Goal: Information Seeking & Learning: Learn about a topic

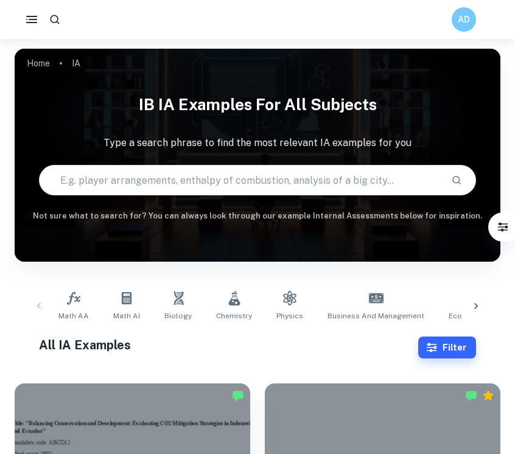
scroll to position [63, 0]
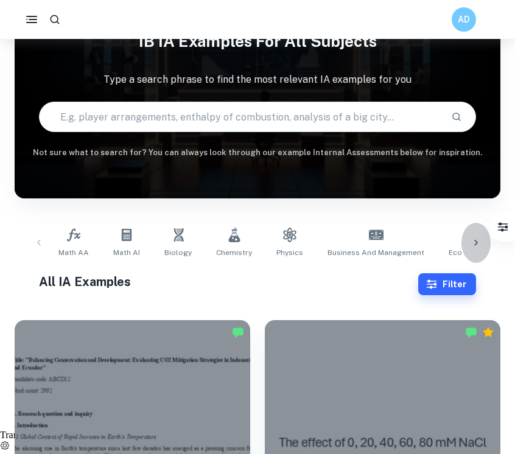
click at [471, 237] on icon at bounding box center [476, 243] width 12 height 12
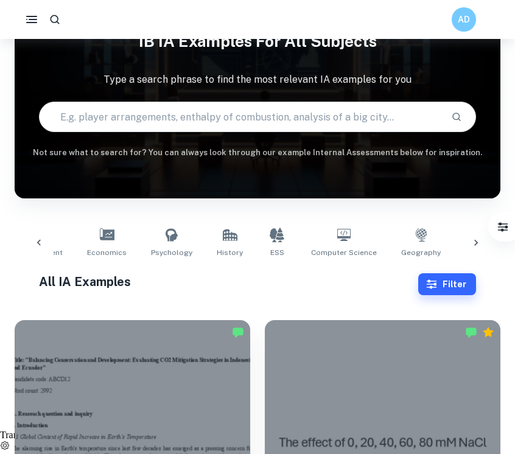
scroll to position [0, 388]
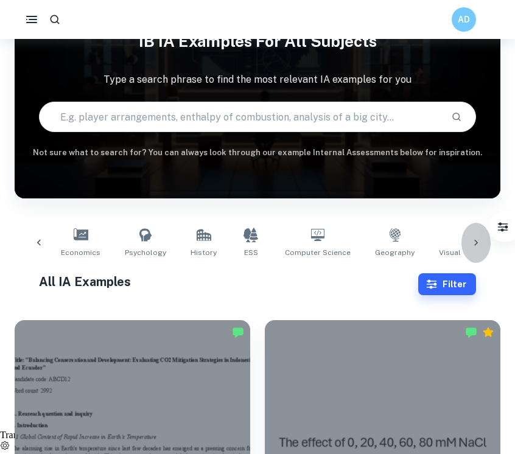
click at [471, 237] on icon at bounding box center [476, 243] width 12 height 12
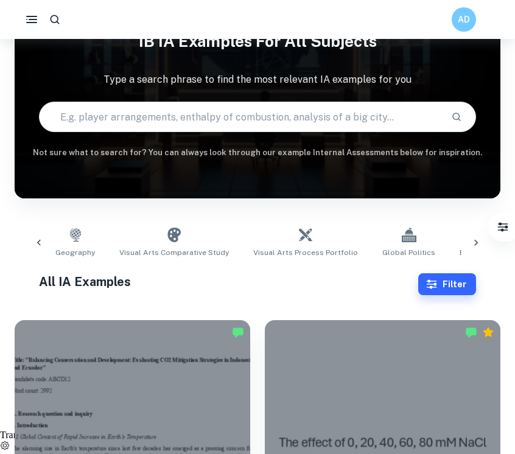
scroll to position [0, 776]
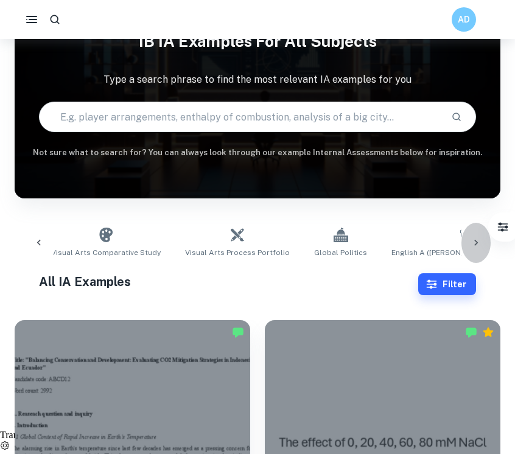
click at [479, 242] on icon at bounding box center [476, 243] width 12 height 12
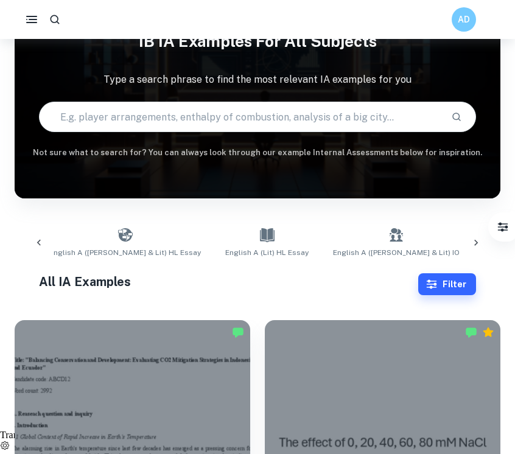
scroll to position [0, 1164]
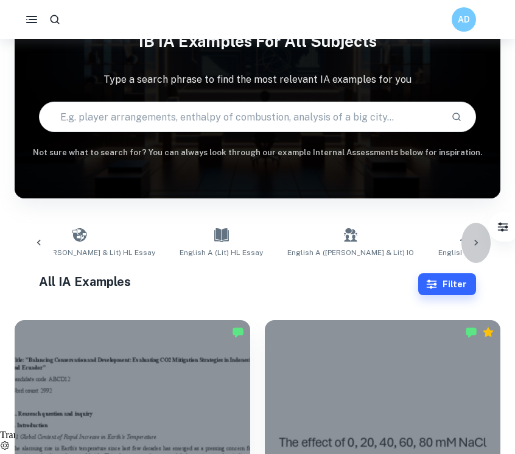
click at [479, 242] on icon at bounding box center [476, 243] width 12 height 12
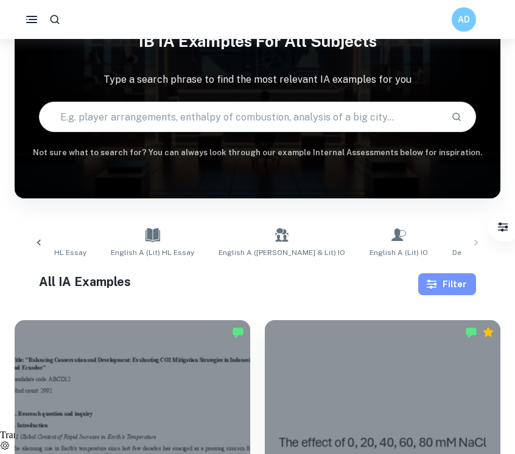
click at [469, 276] on button "Filter" at bounding box center [447, 284] width 58 height 22
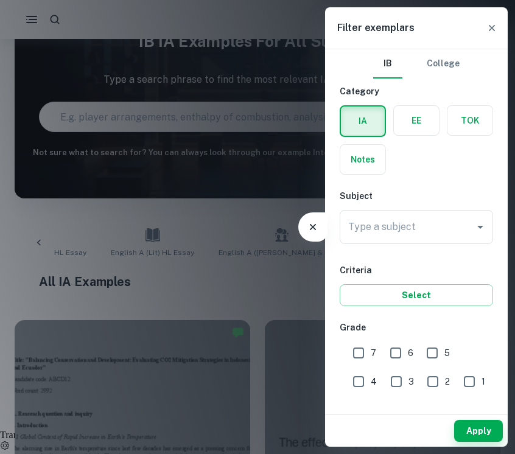
click at [417, 121] on label "button" at bounding box center [416, 120] width 45 height 29
click at [0, 0] on input "radio" at bounding box center [0, 0] width 0 height 0
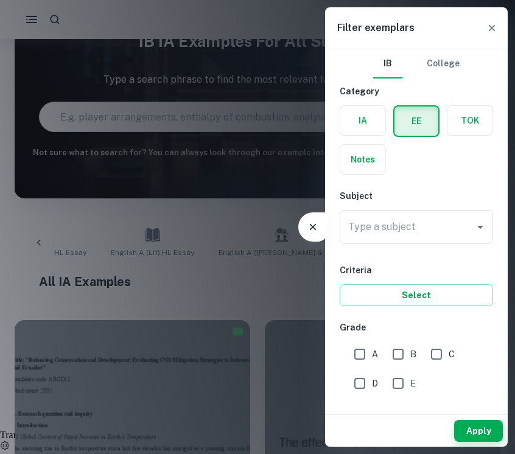
click at [417, 245] on div "Type a subject Type a subject" at bounding box center [416, 229] width 153 height 39
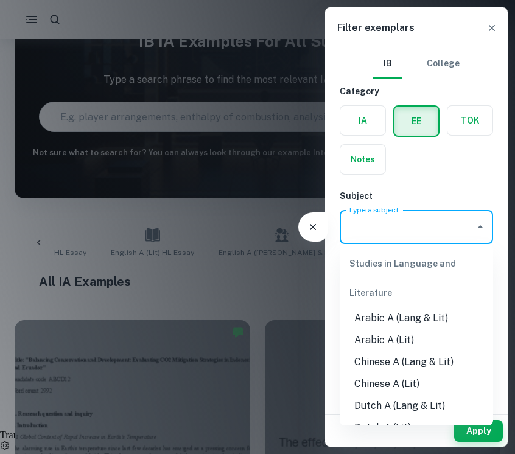
click at [431, 223] on input "Type a subject" at bounding box center [407, 227] width 124 height 23
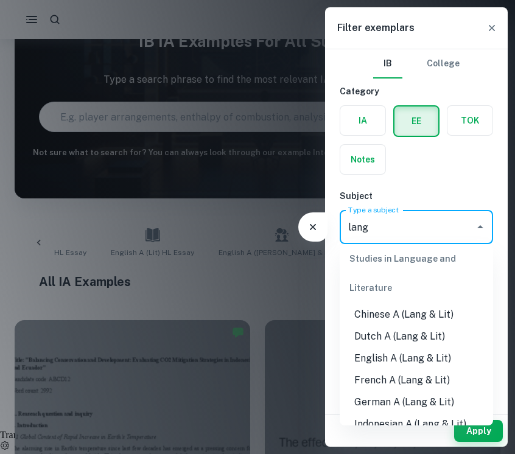
scroll to position [29, 0]
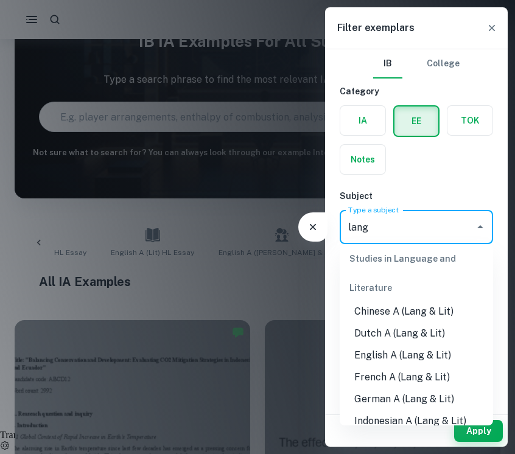
click at [432, 348] on li "English A (Lang & Lit)" at bounding box center [416, 356] width 153 height 22
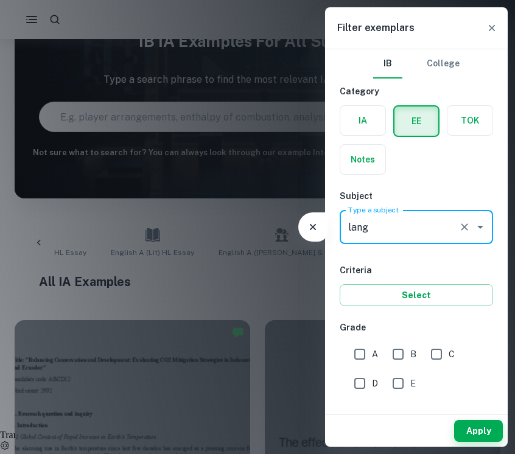
type input "English A (Lang & Lit)"
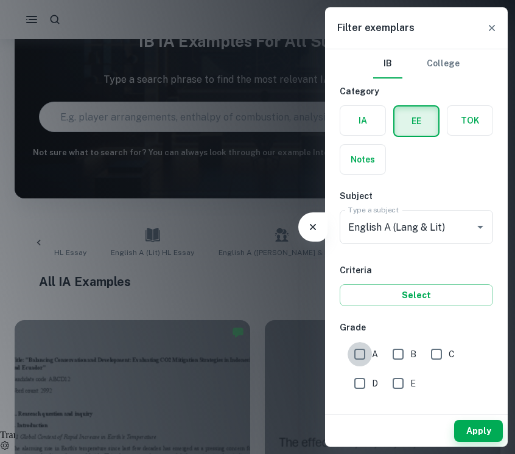
click at [371, 355] on input "A" at bounding box center [360, 354] width 24 height 24
checkbox input "true"
click at [472, 424] on button "Apply" at bounding box center [478, 431] width 49 height 22
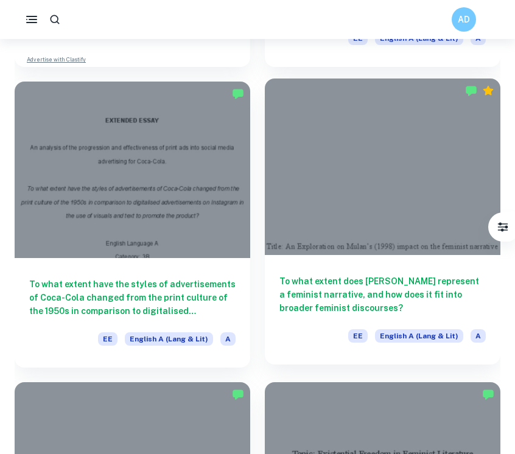
scroll to position [650, 0]
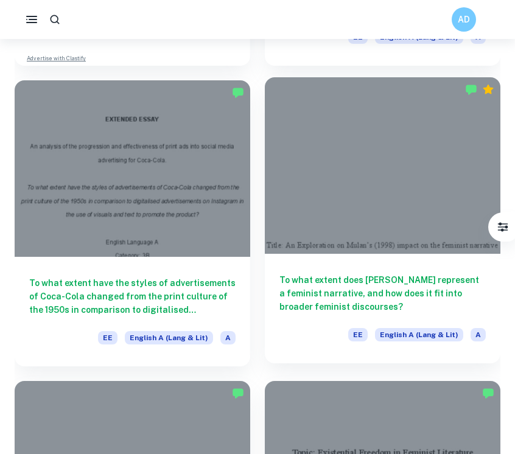
click at [418, 270] on div "To what extent does [PERSON_NAME] represent a feminist narrative, and how does …" at bounding box center [383, 309] width 236 height 110
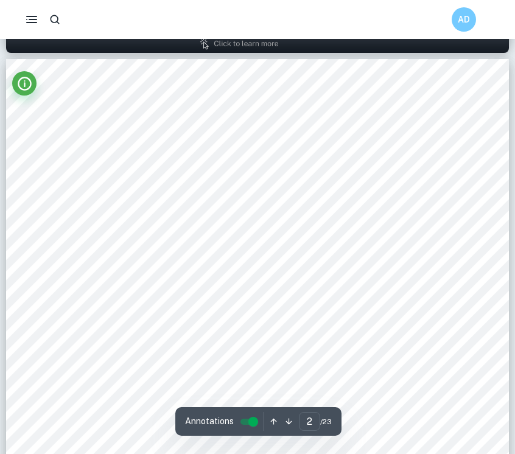
scroll to position [792, 0]
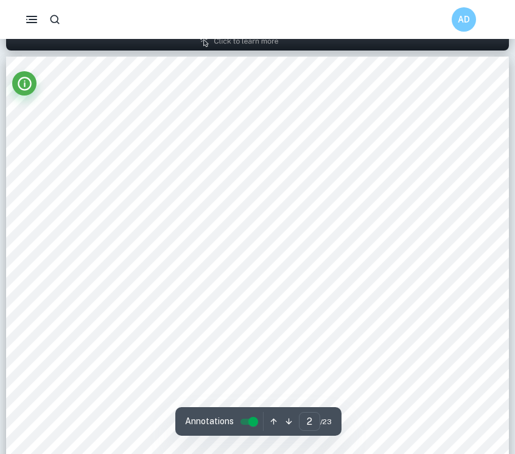
click at [92, 233] on span "Feminism: In Media and Culture" at bounding box center [111, 238] width 133 height 10
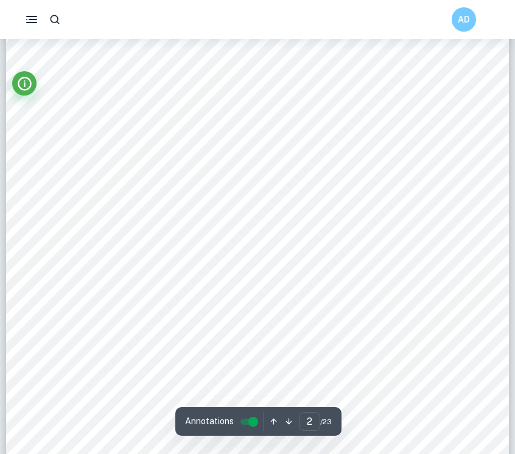
scroll to position [782, 0]
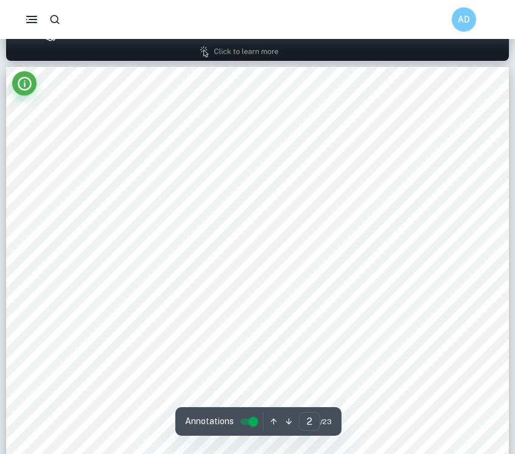
click at [91, 236] on span "Historical Context" at bounding box center [82, 235] width 74 height 10
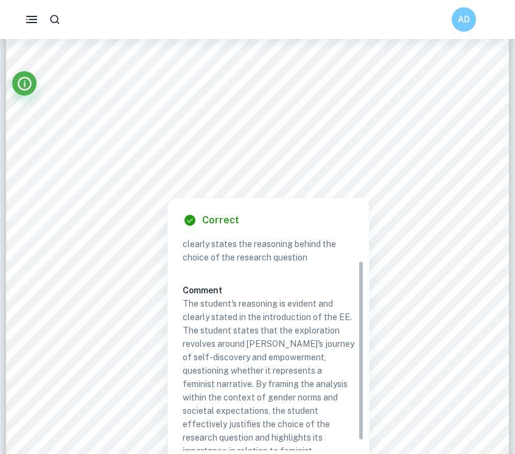
scroll to position [38, 0]
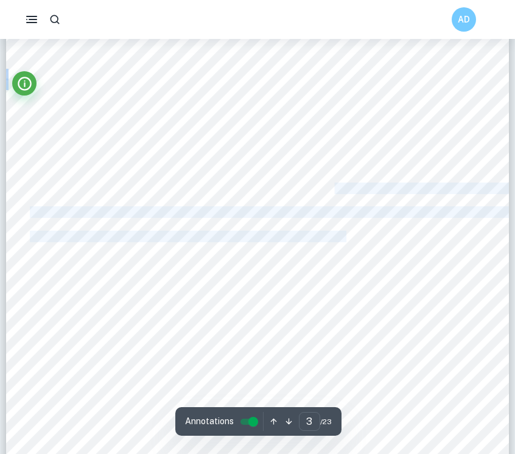
drag, startPoint x: 311, startPoint y: 188, endPoint x: 348, endPoint y: 236, distance: 61.3
click at [348, 236] on div "3 Introduction Disney9s animated classic, <Mulan= (1998) has long been celebrat…" at bounding box center [257, 376] width 503 height 711
click at [348, 236] on span "story, a story that champions gender equality and challenges established norms.…" at bounding box center [251, 237] width 443 height 10
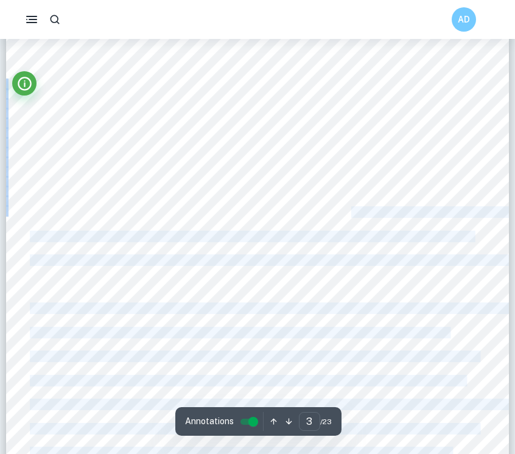
drag, startPoint x: 350, startPoint y: 253, endPoint x: 354, endPoint y: 208, distance: 45.8
click at [354, 208] on div "3 Introduction Disney9s animated classic, <Mulan= (1998) has long been celebrat…" at bounding box center [257, 376] width 503 height 711
click at [354, 208] on span "expectations set by patriarchy is enough of a prompt to let us question whether…" at bounding box center [272, 213] width 484 height 10
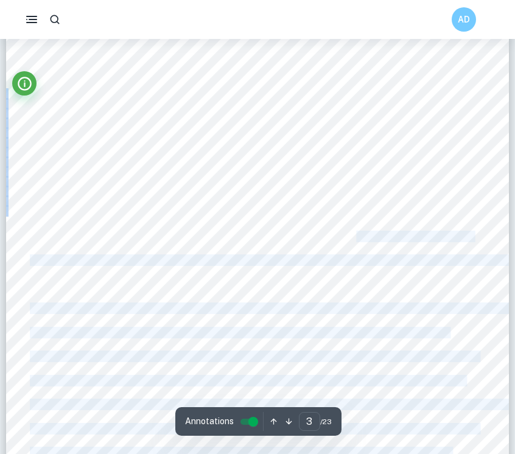
drag, startPoint x: 357, startPoint y: 236, endPoint x: 364, endPoint y: 245, distance: 11.8
click at [364, 246] on div "3 Introduction Disney9s animated classic, <Mulan= (1998) has long been celebrat…" at bounding box center [257, 376] width 503 height 711
click at [364, 245] on div "3 Introduction Disney9s animated classic, <Mulan= (1998) has long been celebrat…" at bounding box center [257, 376] width 503 height 711
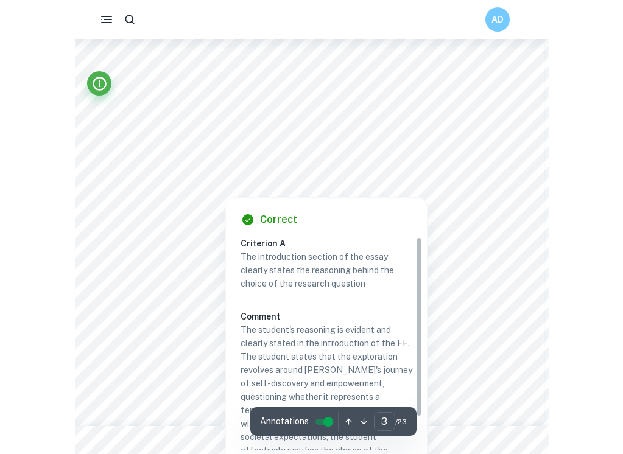
scroll to position [1716, 0]
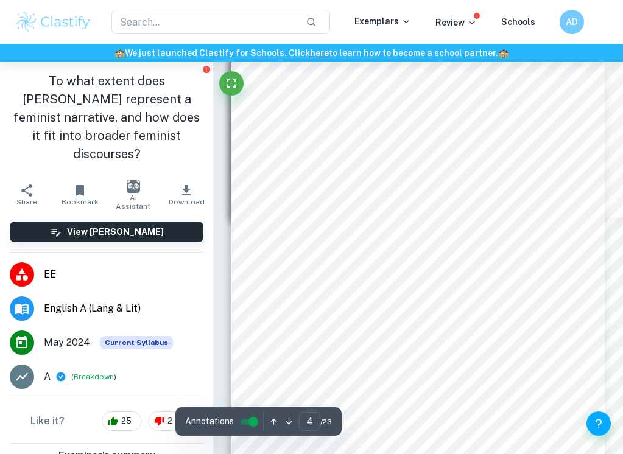
click at [234, 228] on div "4 Historical Context The original story of [PERSON_NAME] is dissimilar from the…" at bounding box center [418, 306] width 374 height 528
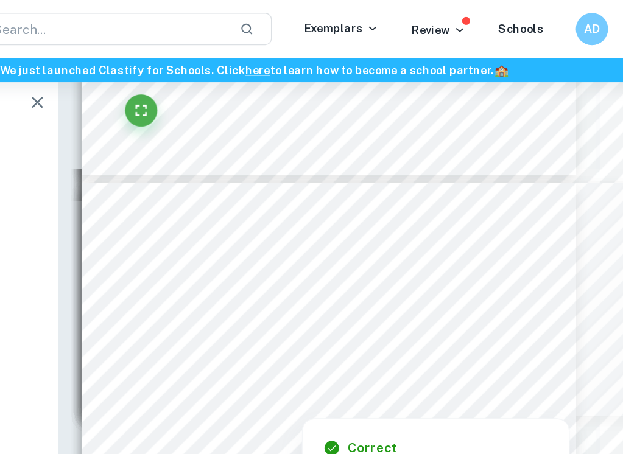
scroll to position [2131, 45]
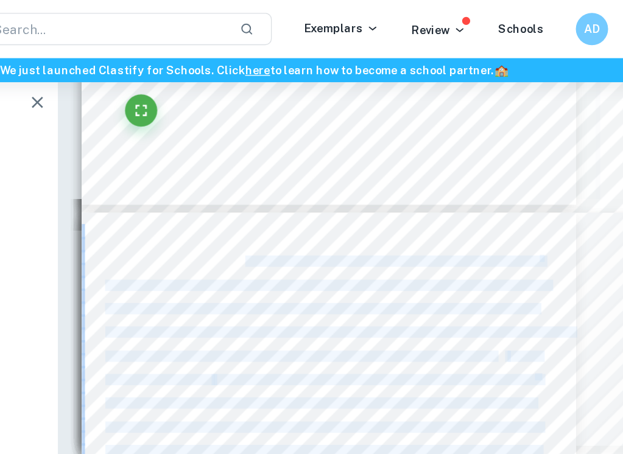
drag, startPoint x: 310, startPoint y: 201, endPoint x: 342, endPoint y: 224, distance: 39.7
click at [343, 225] on div "5 8Western feminist9 discourse. The universalisation of Western feminism reinfo…" at bounding box center [373, 425] width 374 height 528
click at [342, 224] on div "5 8Western feminist9 discourse. The universalisation of Western feminism reinfo…" at bounding box center [373, 425] width 374 height 528
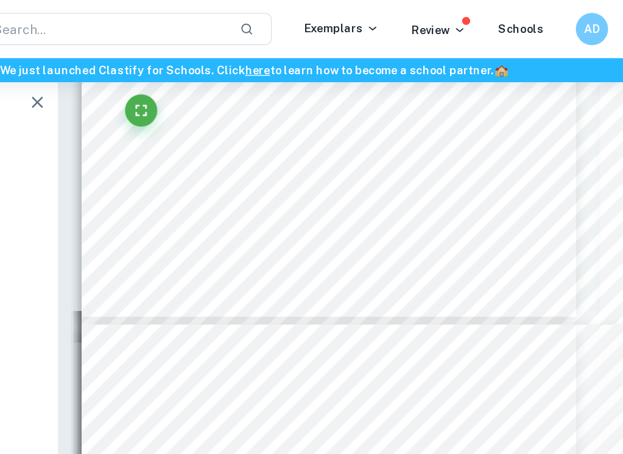
type input "4"
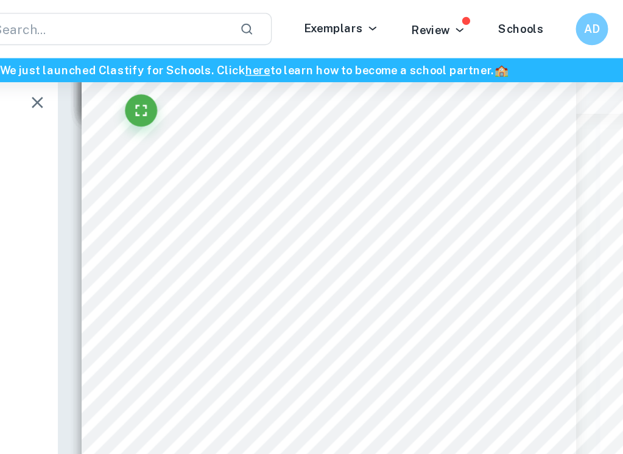
scroll to position [1820, 45]
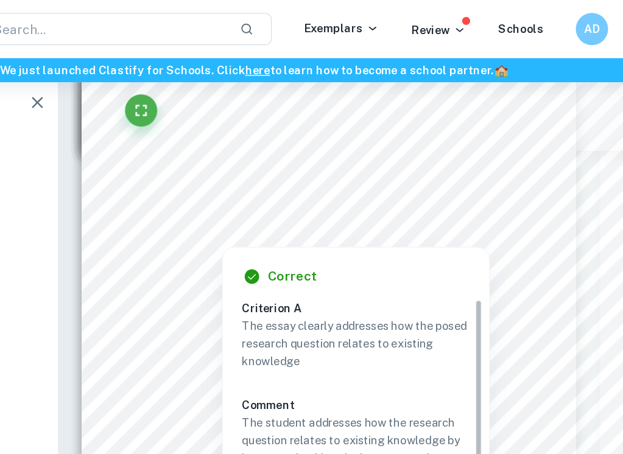
click at [146, 77] on icon "button" at bounding box center [153, 77] width 15 height 15
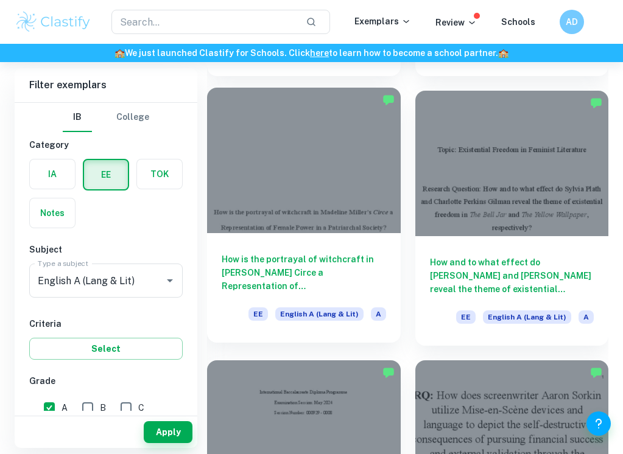
scroll to position [872, 0]
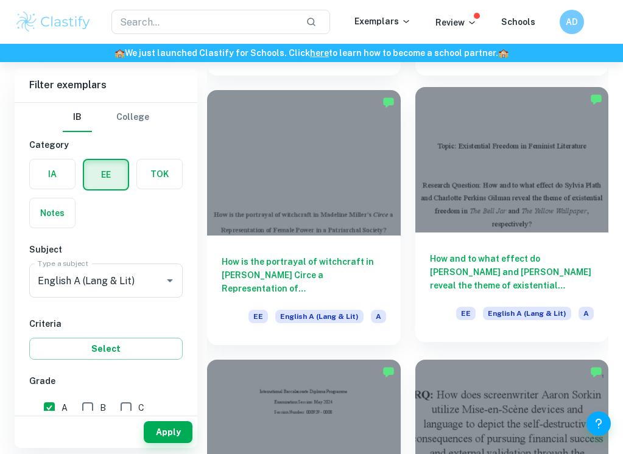
click at [481, 272] on h6 "How and to what effect do [PERSON_NAME] and [PERSON_NAME] reveal the theme of e…" at bounding box center [512, 272] width 164 height 40
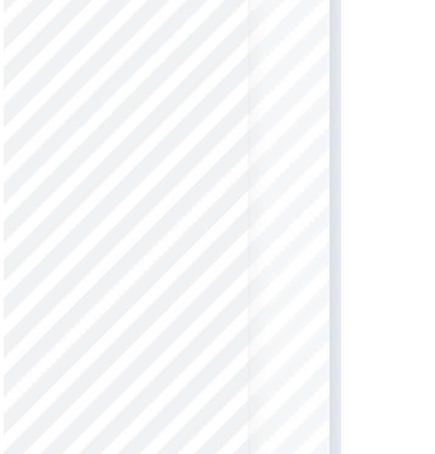
scroll to position [1186, 47]
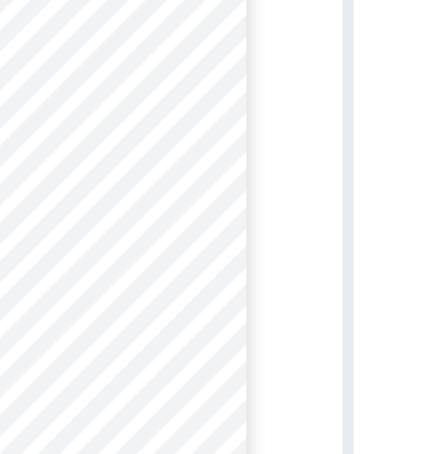
type input "3"
